Goal: Task Accomplishment & Management: Check status

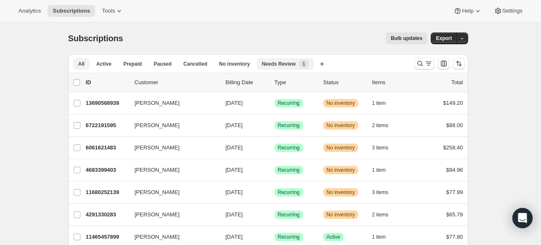
click at [281, 63] on span "Needs Review" at bounding box center [279, 64] width 34 height 7
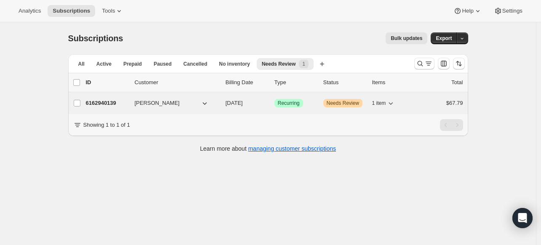
click at [340, 102] on span "Needs Review" at bounding box center [343, 103] width 32 height 7
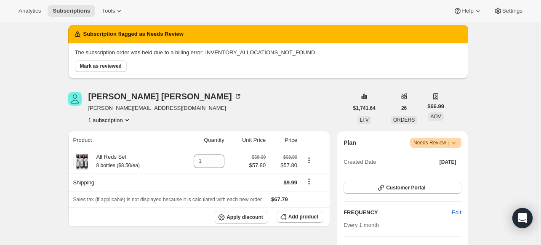
scroll to position [84, 0]
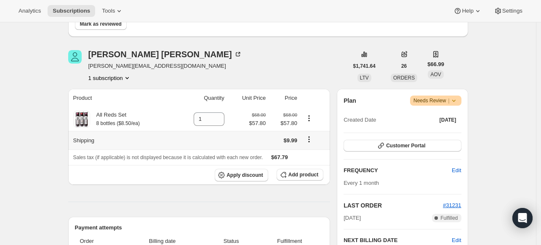
click at [312, 139] on icon "Shipping actions" at bounding box center [309, 139] width 8 height 8
click at [303, 51] on div "[PERSON_NAME] [EMAIL_ADDRESS][DOMAIN_NAME] 1 subscription" at bounding box center [208, 66] width 280 height 32
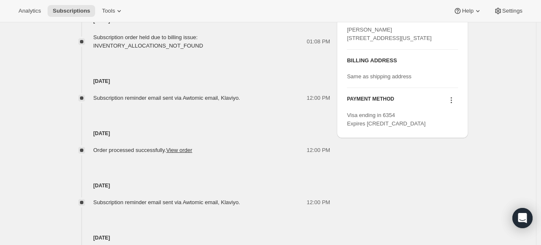
scroll to position [295, 0]
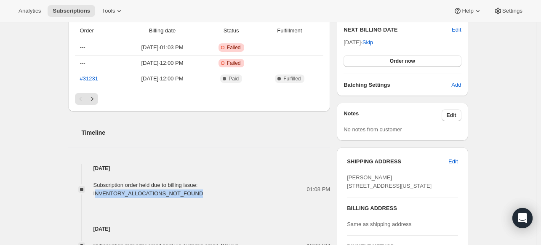
drag, startPoint x: 204, startPoint y: 184, endPoint x: 306, endPoint y: 180, distance: 102.0
click at [306, 180] on div "Subscription order held due to billing issue: INVENTORY_ALLOCATIONS_NOT_FOUND 0…" at bounding box center [199, 185] width 262 height 25
click at [203, 184] on span "Subscription order held due to billing issue: INVENTORY_ALLOCATIONS_NOT_FOUND" at bounding box center [149, 189] width 110 height 15
drag, startPoint x: 201, startPoint y: 184, endPoint x: 303, endPoint y: 188, distance: 102.0
click at [303, 188] on div "Subscription order held due to billing issue: INVENTORY_ALLOCATIONS_NOT_FOUND" at bounding box center [201, 189] width 214 height 17
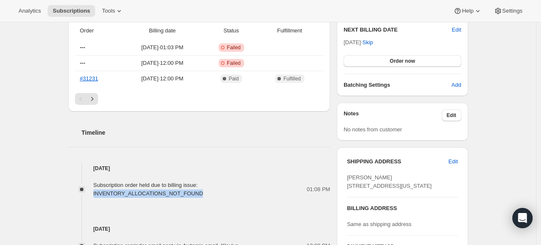
copy span "INVENTORY_ALLOCATIONS_NOT_FOUND"
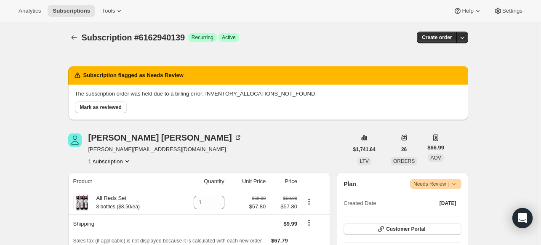
scroll to position [0, 0]
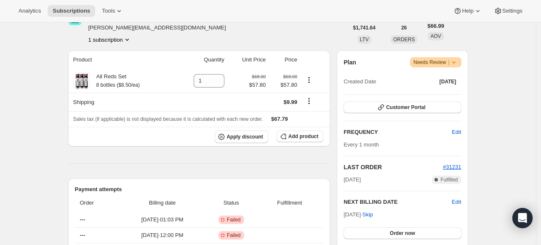
scroll to position [126, 0]
